Goal: Find specific page/section: Find specific page/section

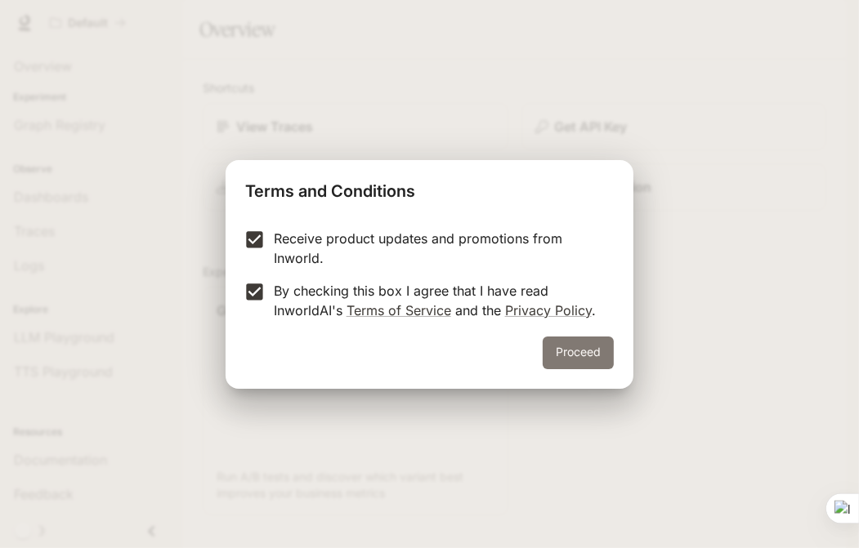
click at [583, 356] on button "Proceed" at bounding box center [578, 353] width 71 height 33
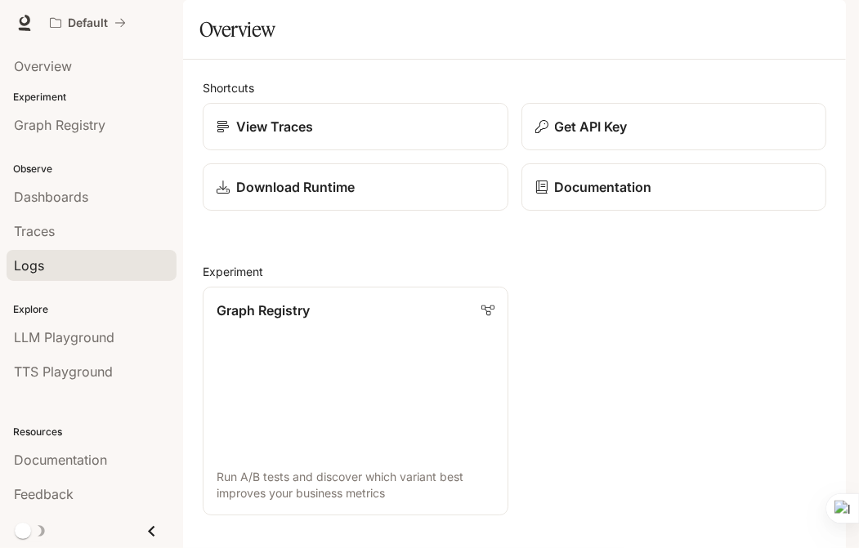
click at [79, 257] on div "Logs" at bounding box center [91, 266] width 155 height 20
click at [294, 286] on link "Graph Registry Run A/B tests and discover which variant best improves your busi…" at bounding box center [355, 401] width 308 height 231
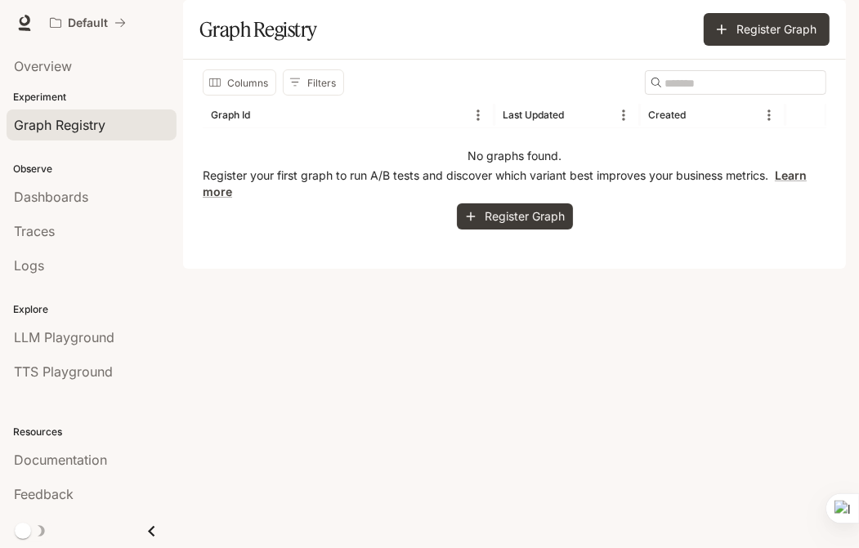
drag, startPoint x: 294, startPoint y: 218, endPoint x: 261, endPoint y: 240, distance: 39.4
click at [261, 200] on p "Register your first graph to run A/B tests and discover which variant best impr…" at bounding box center [514, 184] width 623 height 33
